Goal: Information Seeking & Learning: Learn about a topic

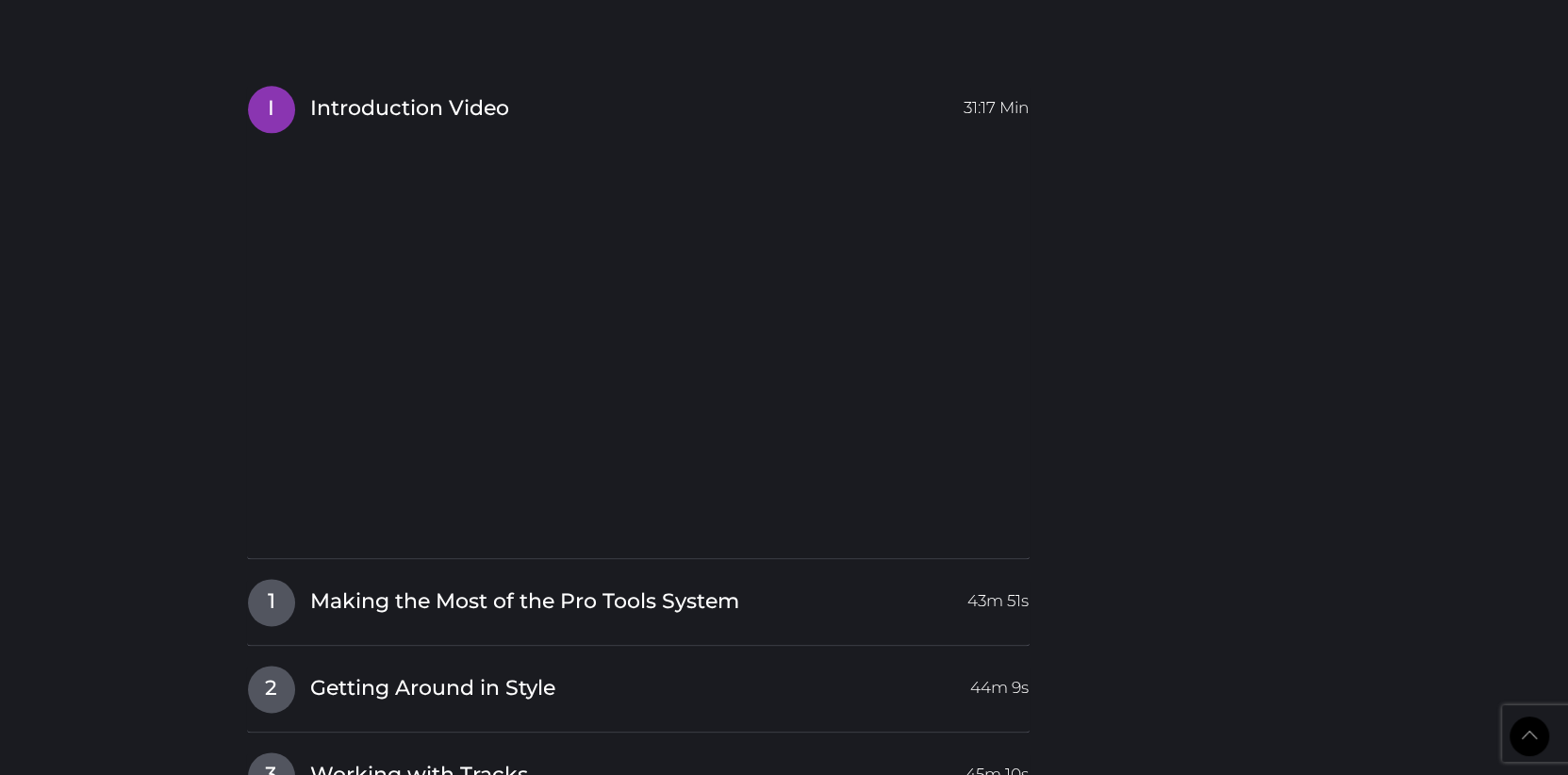
scroll to position [1952, 0]
click at [422, 625] on div "1 Making the Most of the Pro Tools System 43m 51s Making the Most of the Pro To…" at bounding box center [638, 611] width 783 height 68
click at [280, 626] on div "1 Making the Most of the Pro Tools System 43m 51s Making the Most of the Pro To…" at bounding box center [638, 611] width 783 height 68
click at [281, 606] on span "1" at bounding box center [271, 602] width 47 height 47
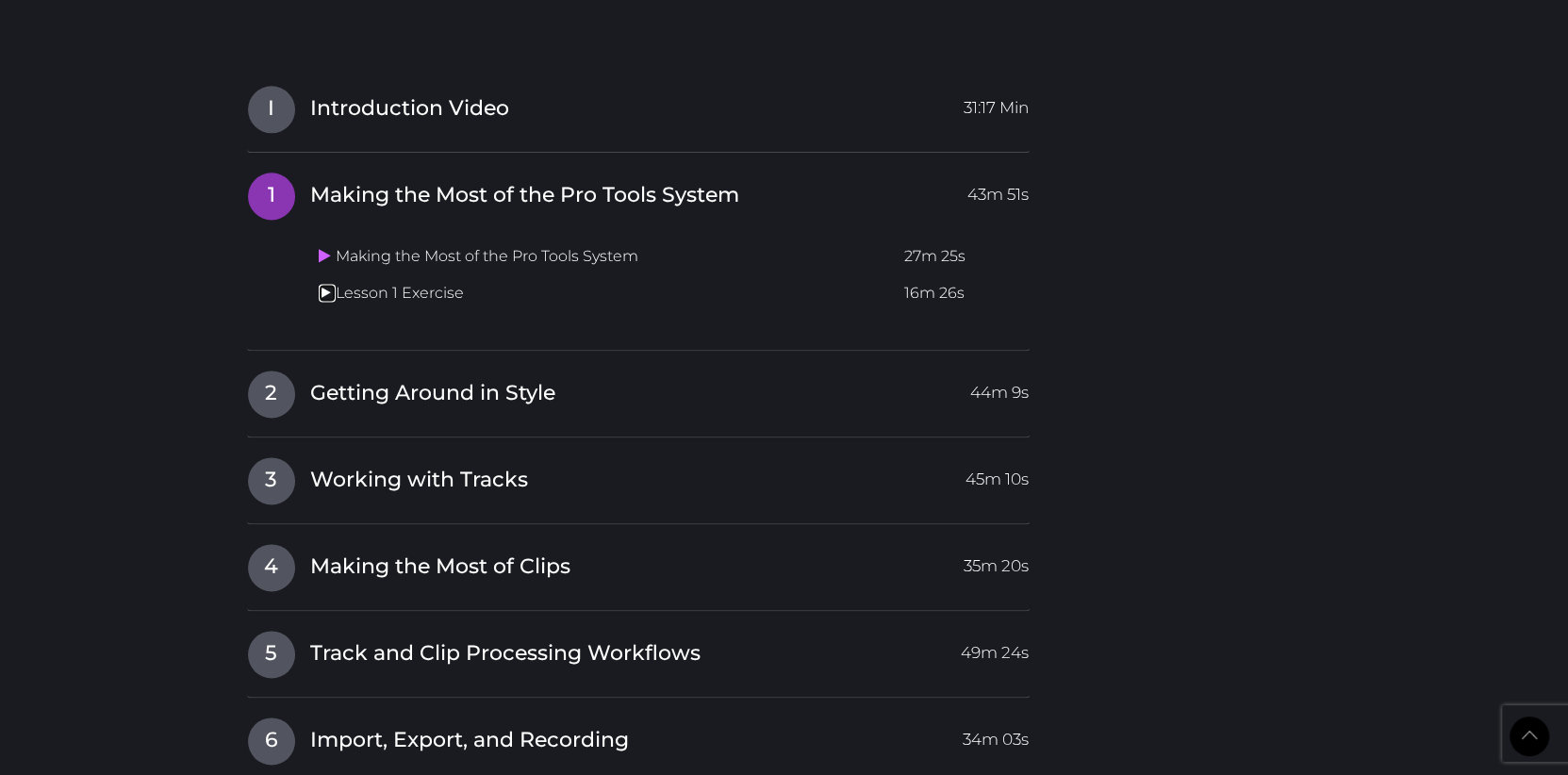
click at [331, 297] on link at bounding box center [328, 292] width 17 height 18
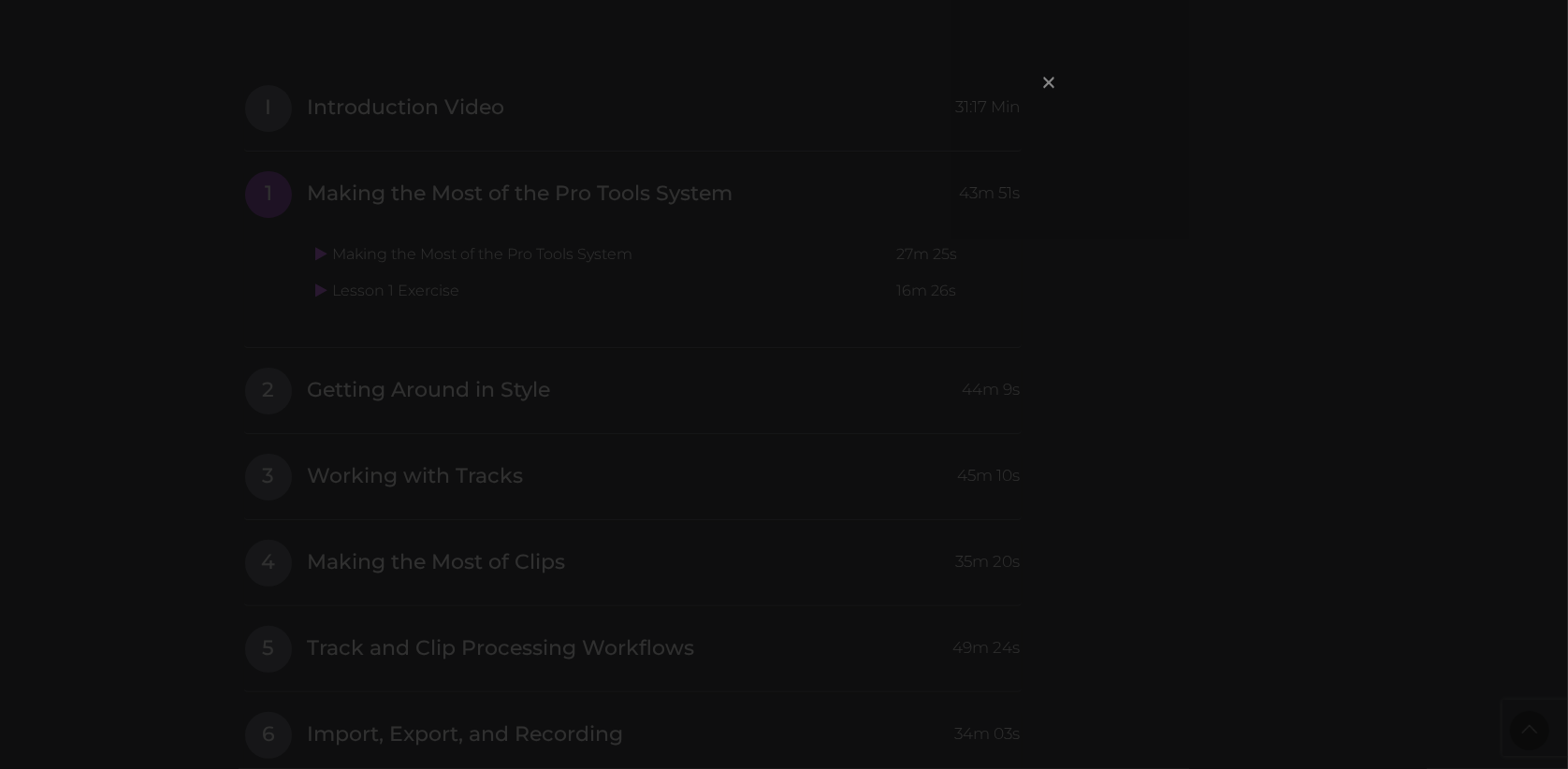
click at [1043, 89] on span "×" at bounding box center [1049, 81] width 19 height 41
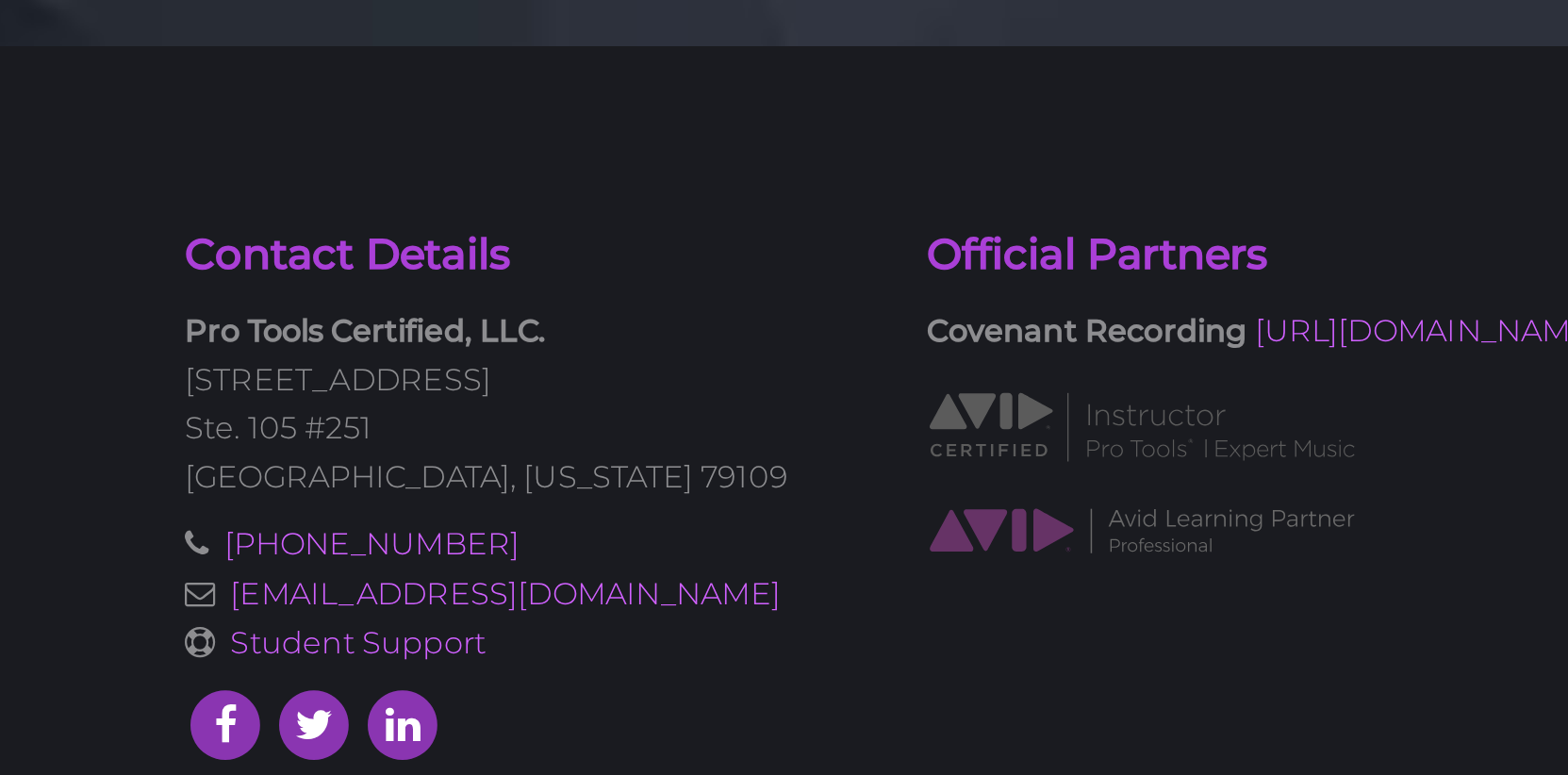
scroll to position [3337, 0]
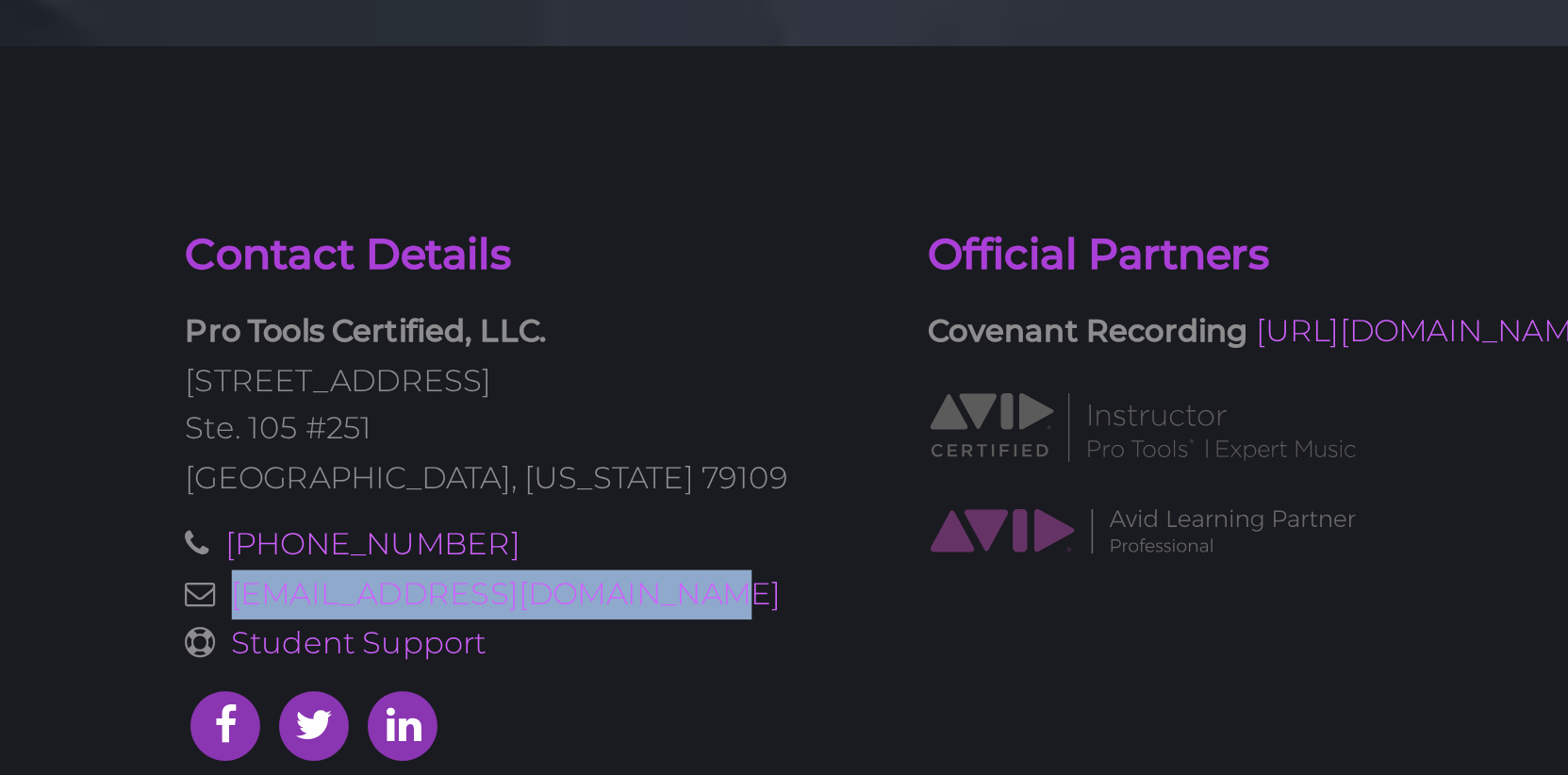
drag, startPoint x: 492, startPoint y: 574, endPoint x: 266, endPoint y: 581, distance: 226.1
click at [266, 581] on p "[PHONE_NUMBER] [EMAIL_ADDRESS][DOMAIN_NAME] Student Support" at bounding box center [416, 578] width 339 height 72
copy link "[EMAIL_ADDRESS][DOMAIN_NAME]"
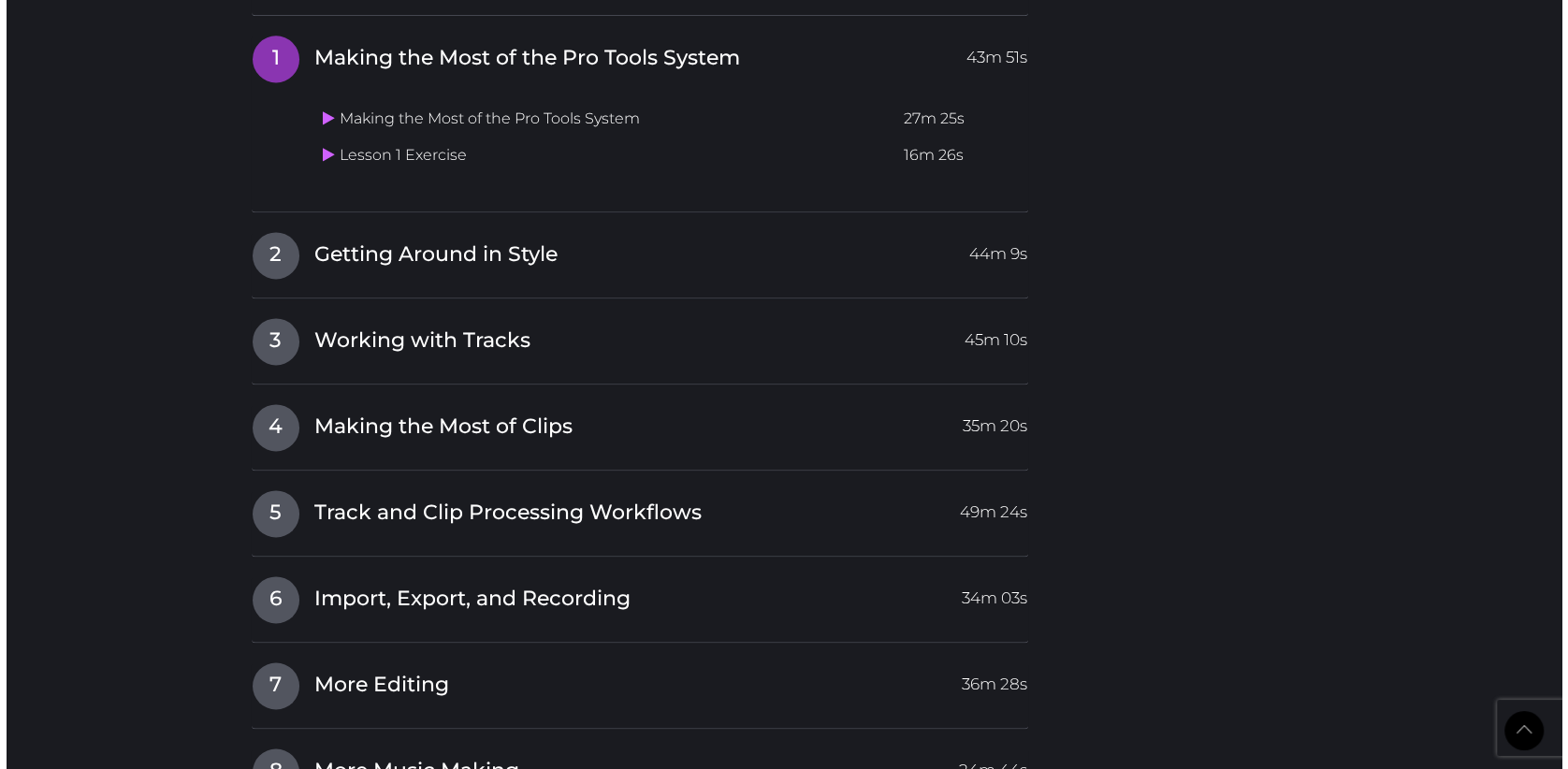
scroll to position [2100, 0]
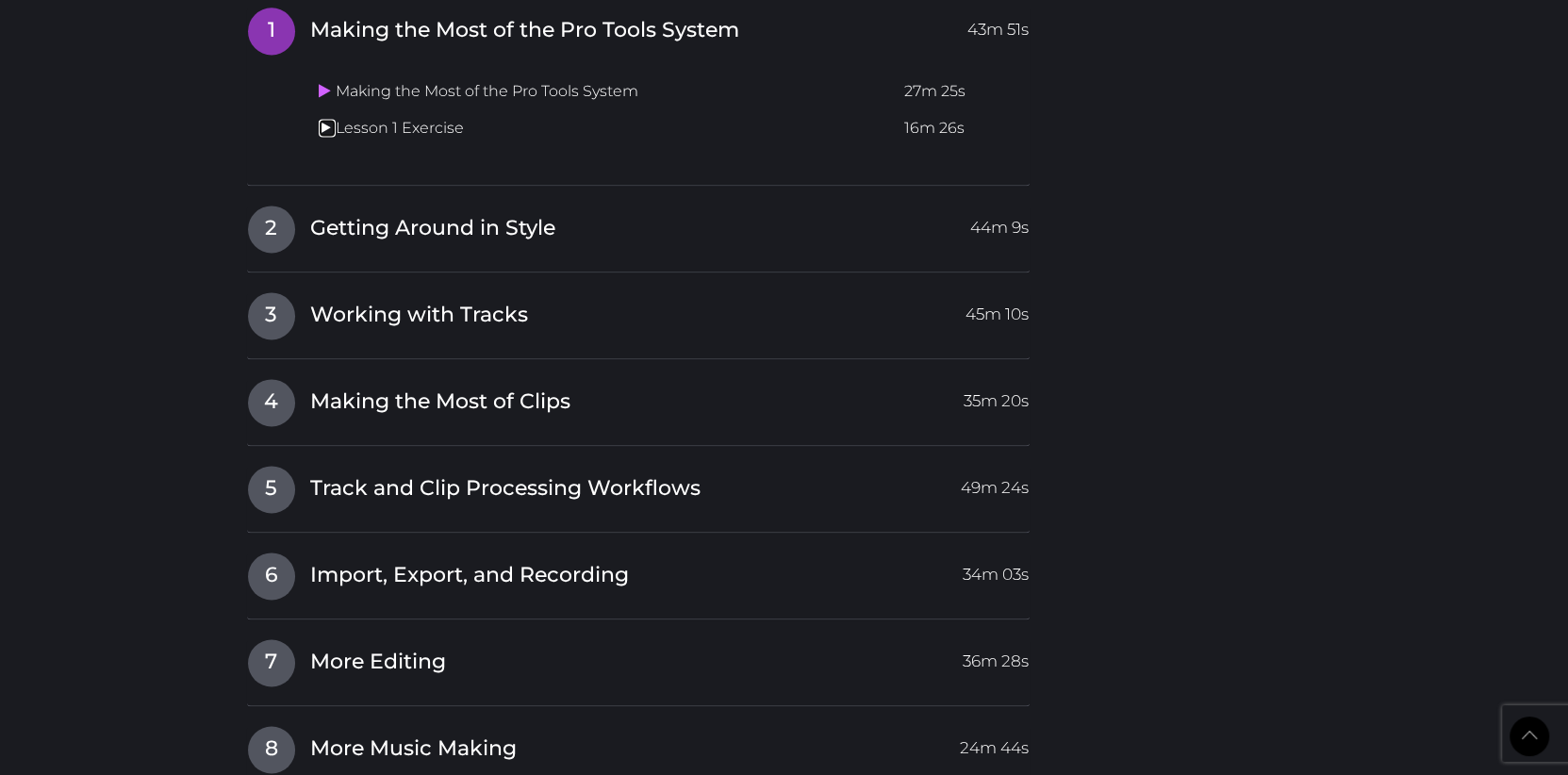
click at [327, 119] on link at bounding box center [328, 128] width 17 height 18
